Goal: Unclear

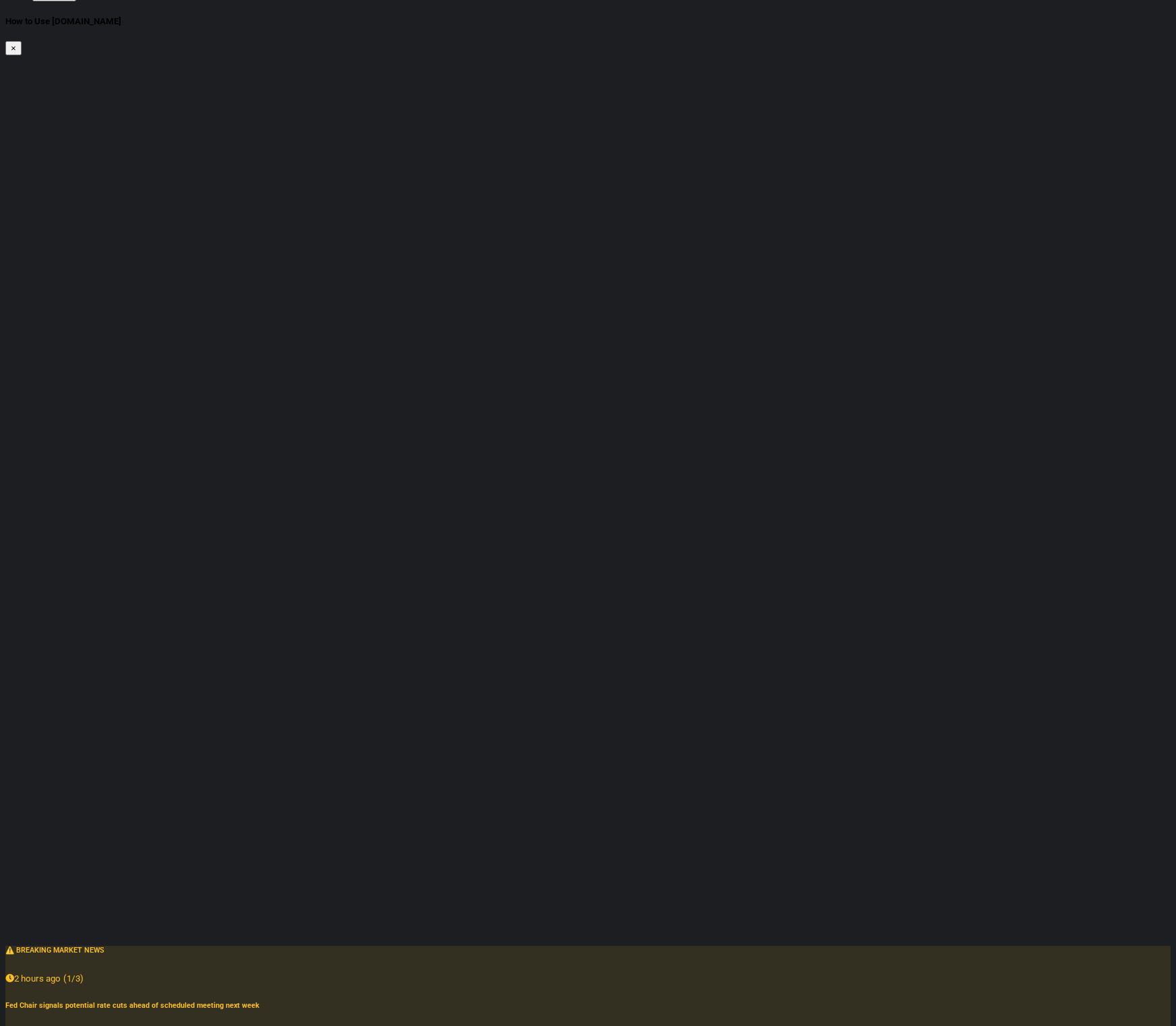
checkbox input "false"
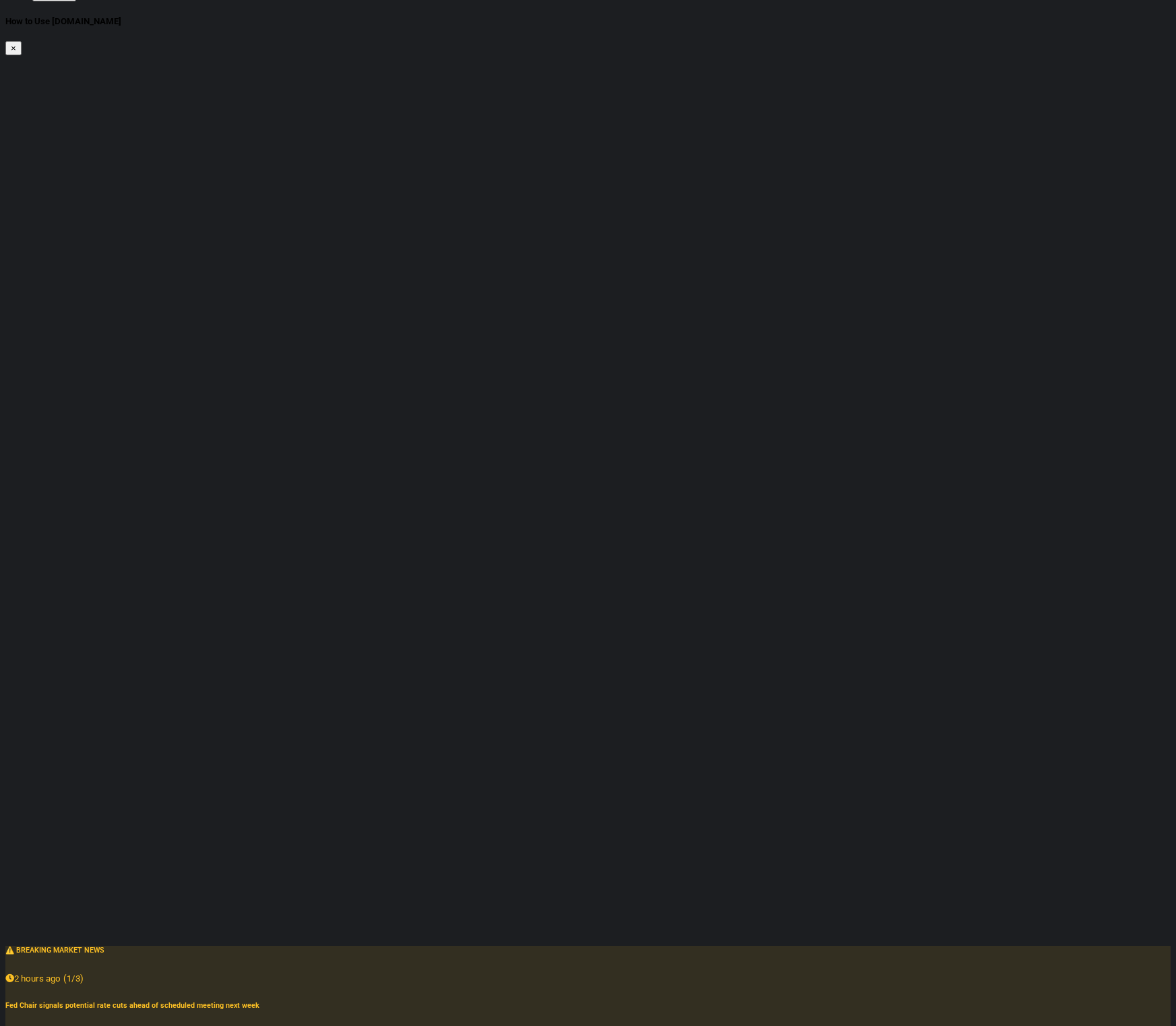
checkbox input "false"
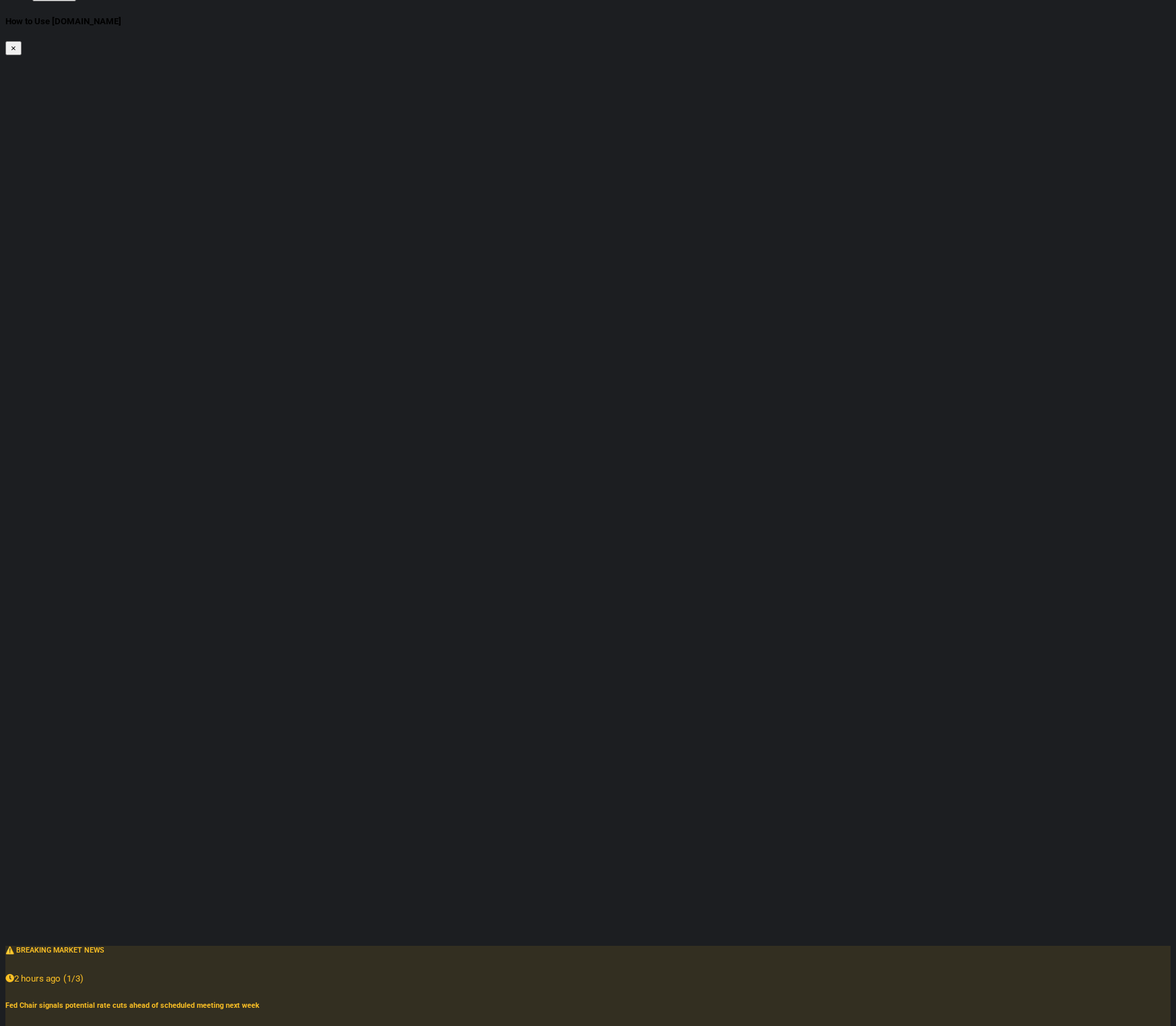
checkbox input "true"
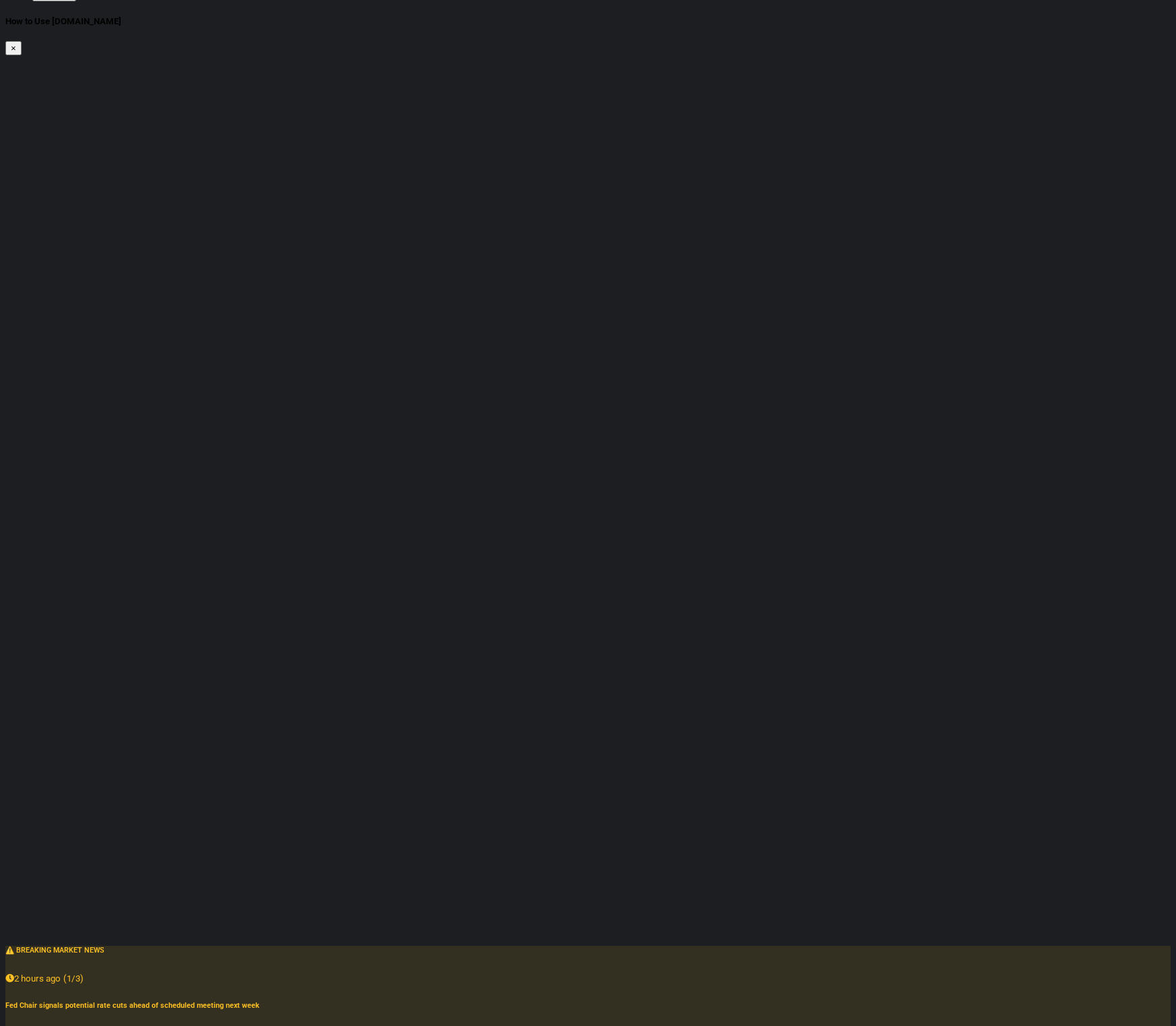
checkbox input "true"
